Goal: Task Accomplishment & Management: Manage account settings

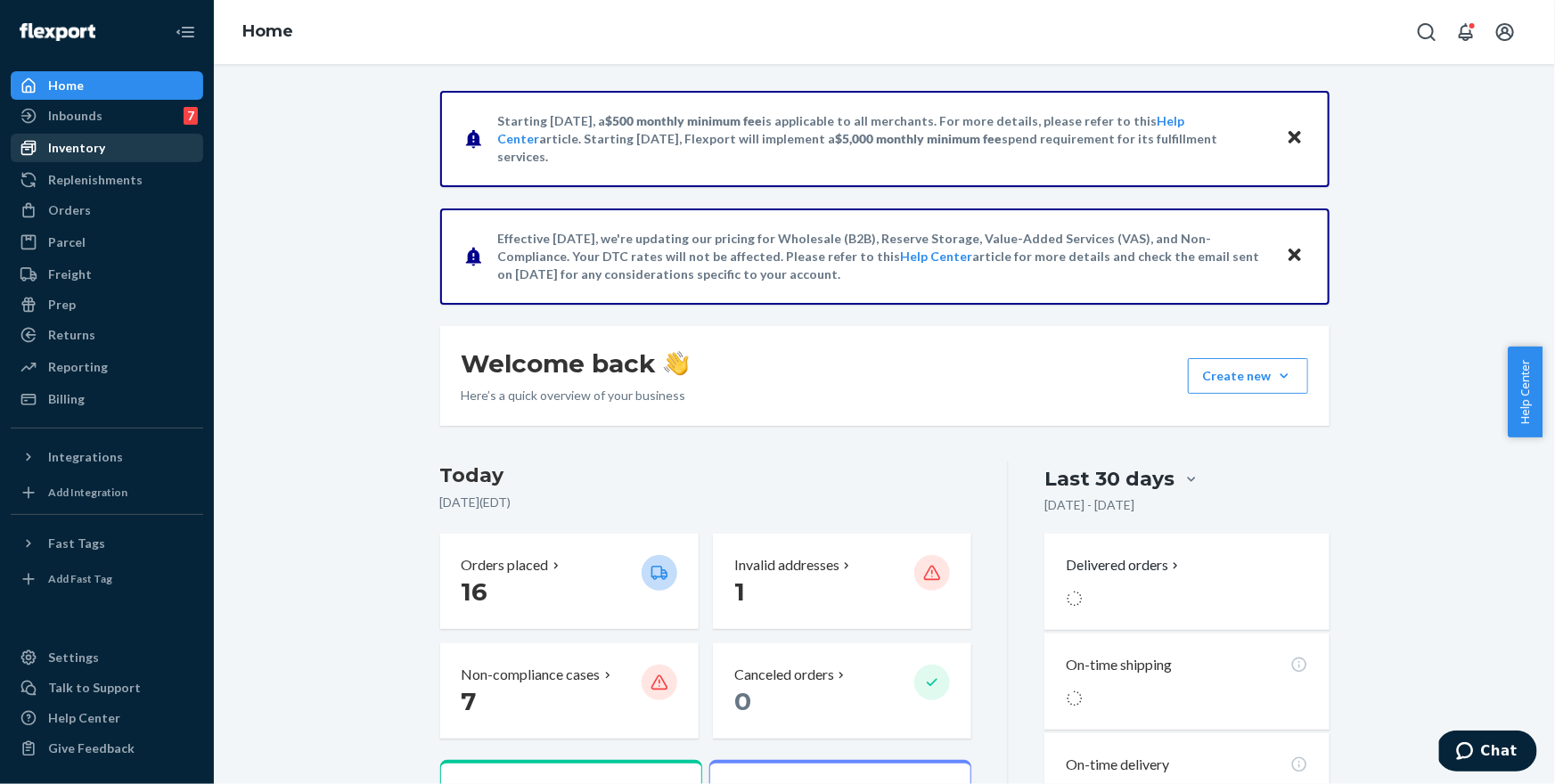
click at [151, 133] on link "Inventory" at bounding box center [106, 148] width 193 height 28
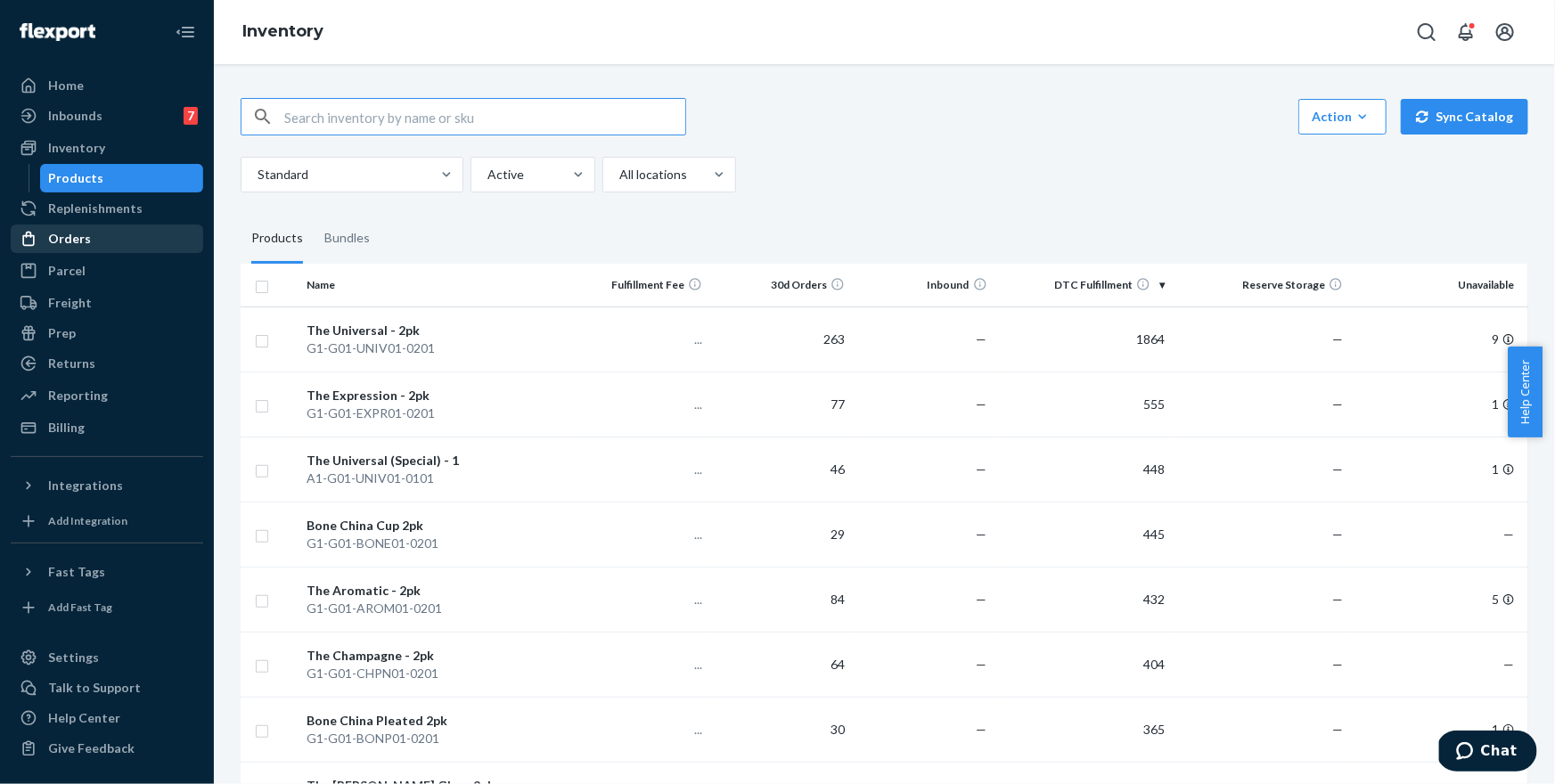
click at [146, 234] on div "Orders" at bounding box center [106, 239] width 189 height 25
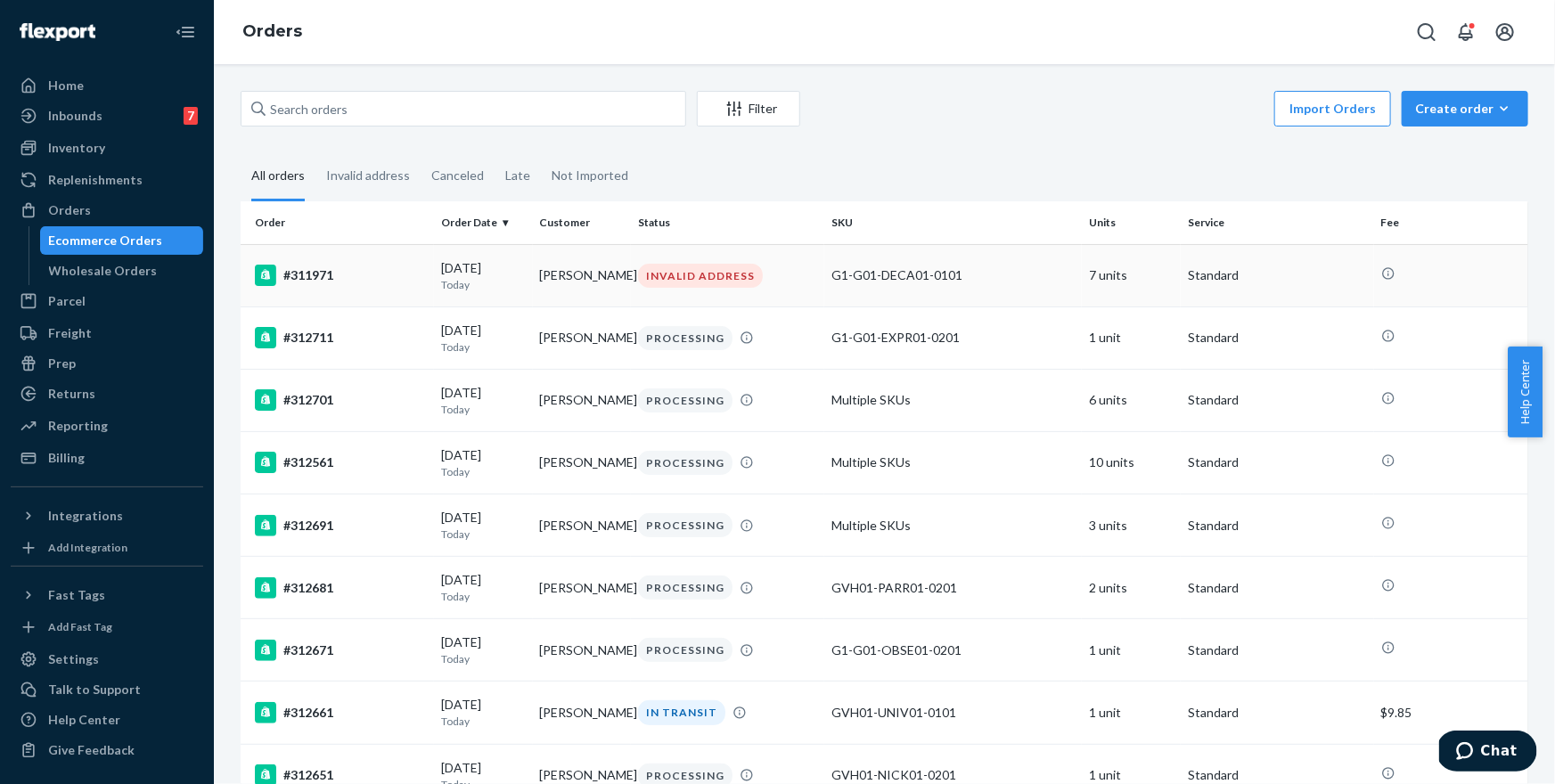
click at [838, 265] on td "G1-G01-DECA01-0101" at bounding box center [953, 275] width 258 height 62
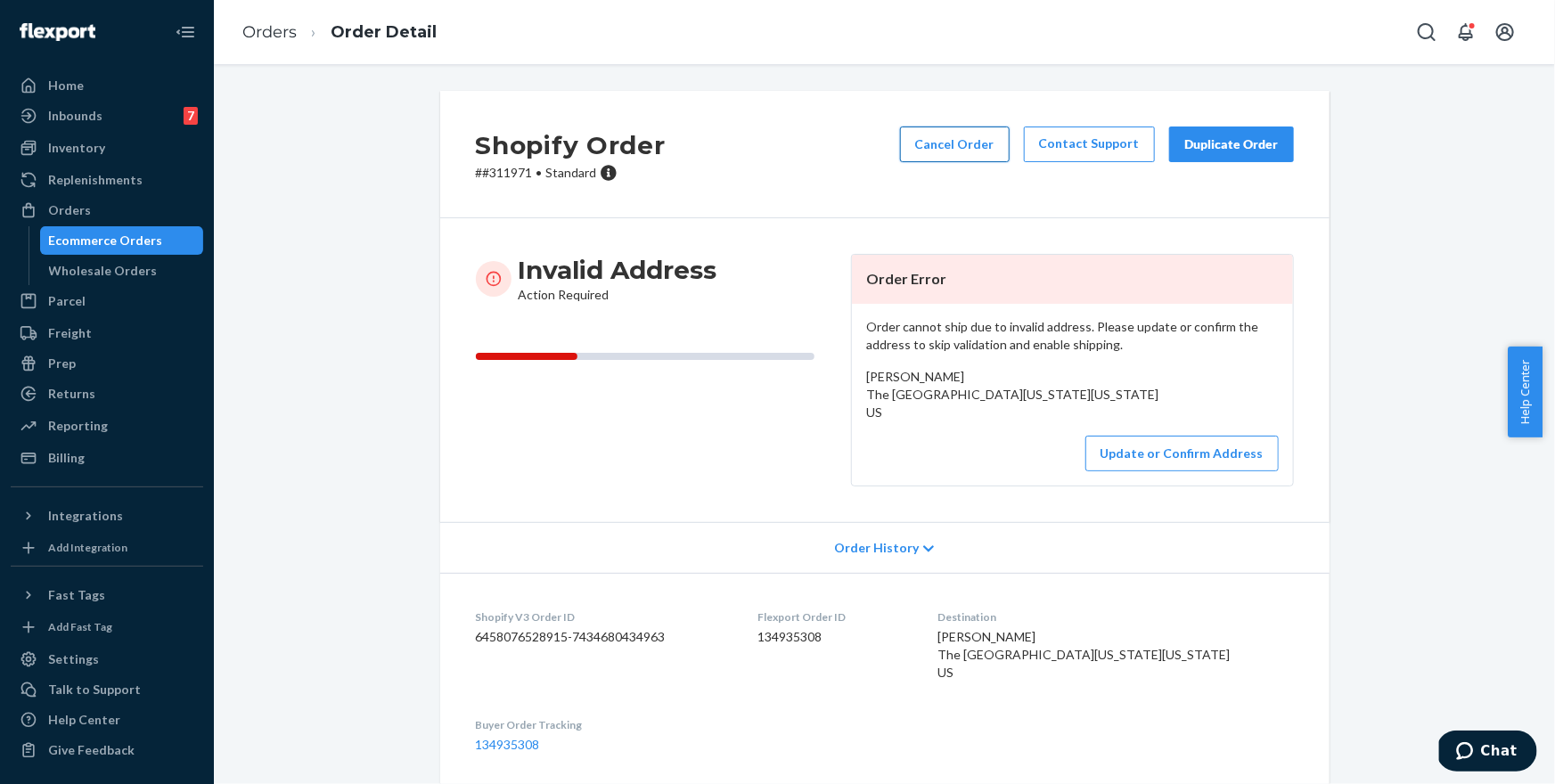
click at [964, 148] on button "Cancel Order" at bounding box center [955, 145] width 110 height 36
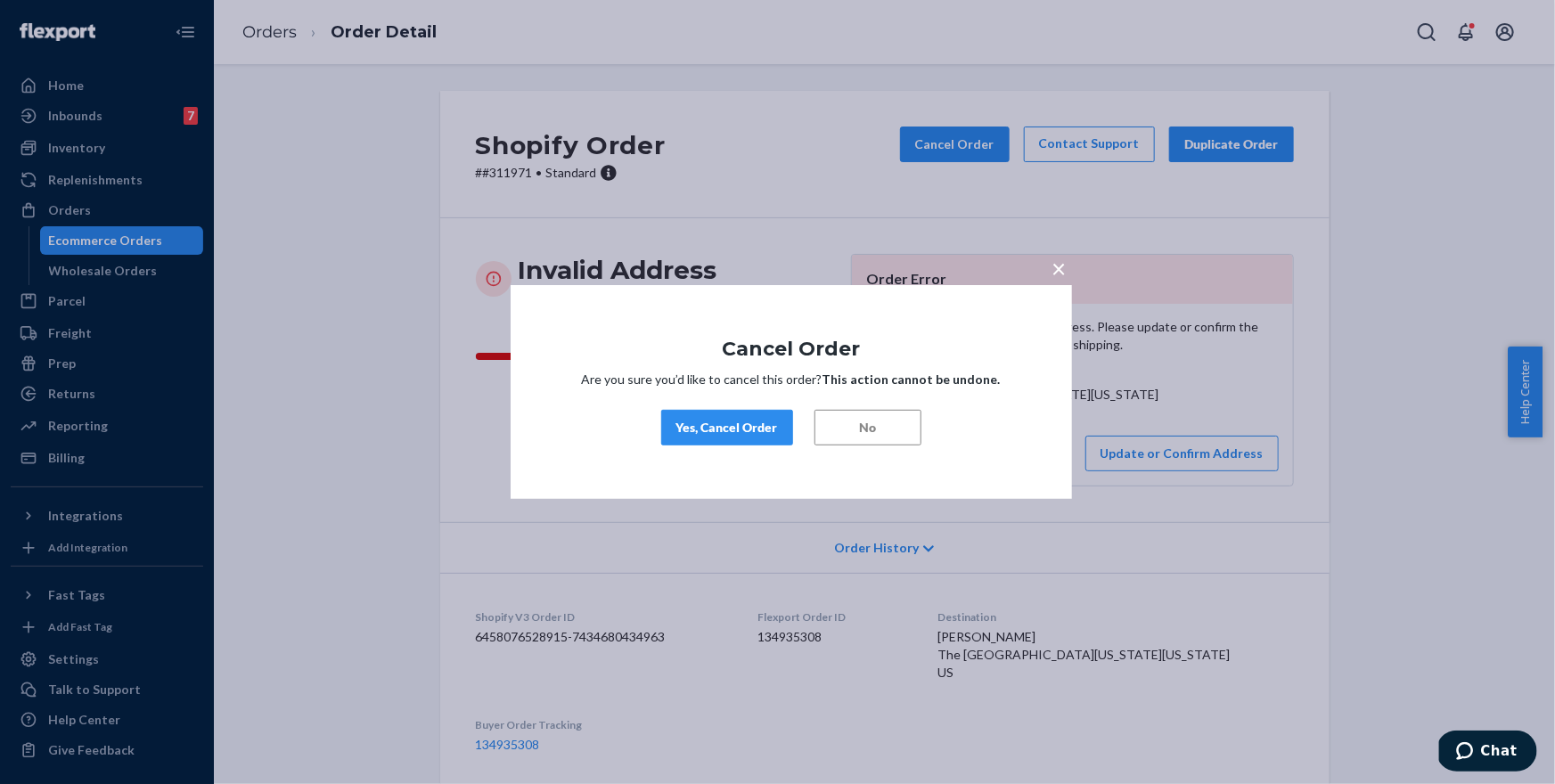
click at [744, 434] on div "Yes, Cancel Order" at bounding box center [728, 428] width 102 height 18
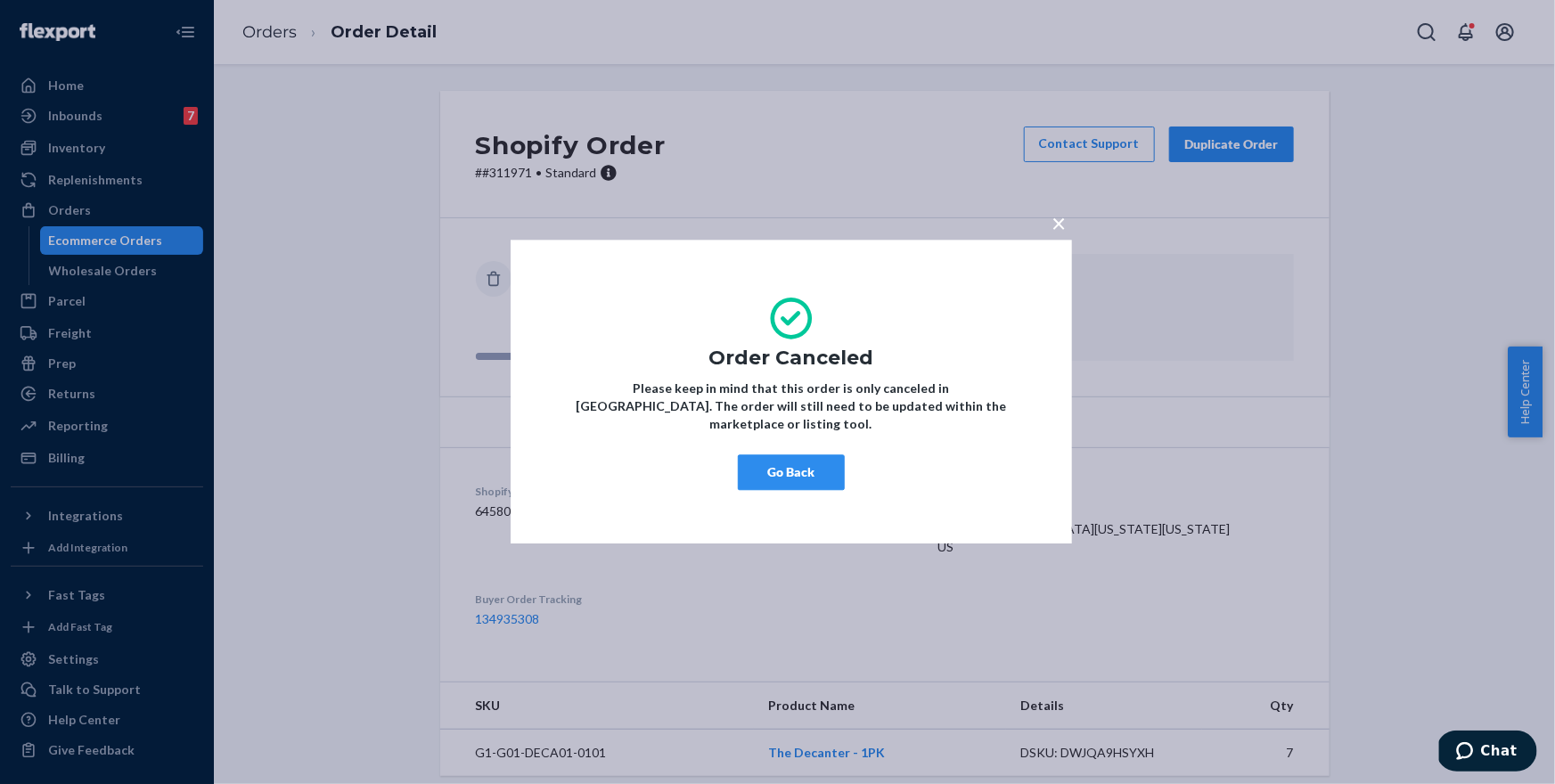
drag, startPoint x: 795, startPoint y: 449, endPoint x: 556, endPoint y: 289, distance: 287.6
click at [793, 455] on button "Go Back" at bounding box center [792, 473] width 107 height 36
